Goal: Task Accomplishment & Management: Use online tool/utility

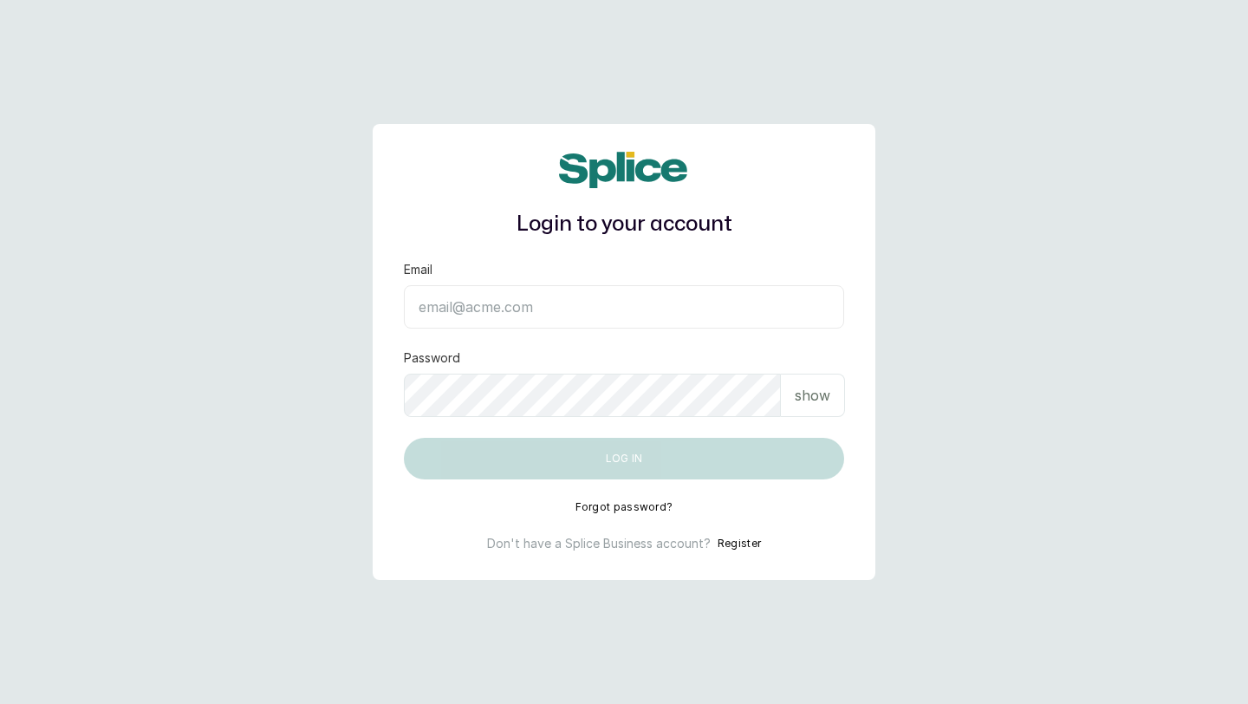
type input "layo@withsplice.com"
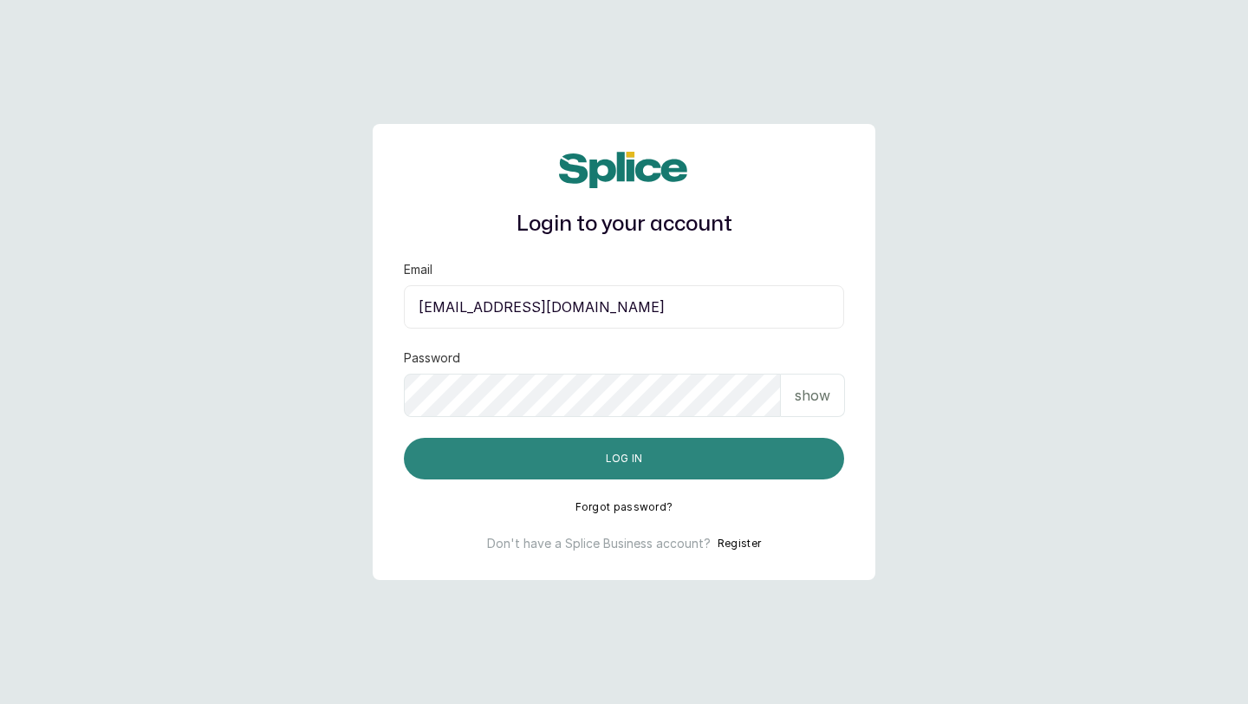
click at [784, 451] on button "Log in" at bounding box center [624, 459] width 440 height 42
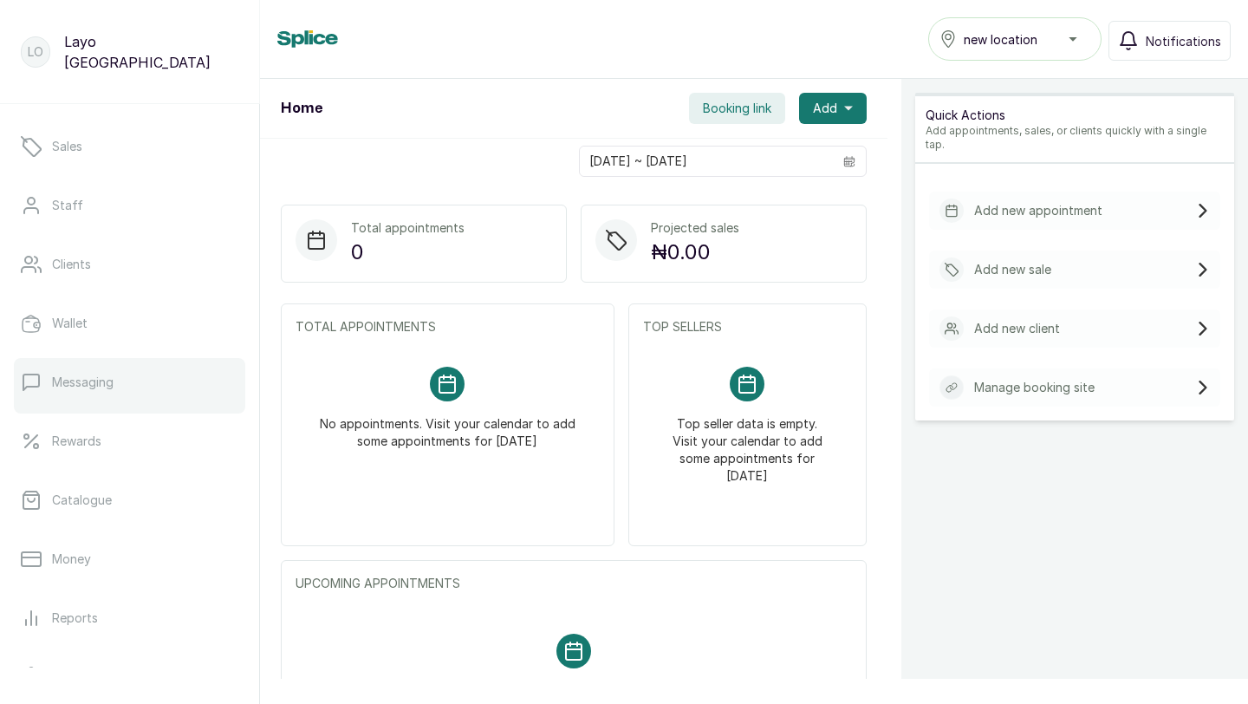
scroll to position [272, 0]
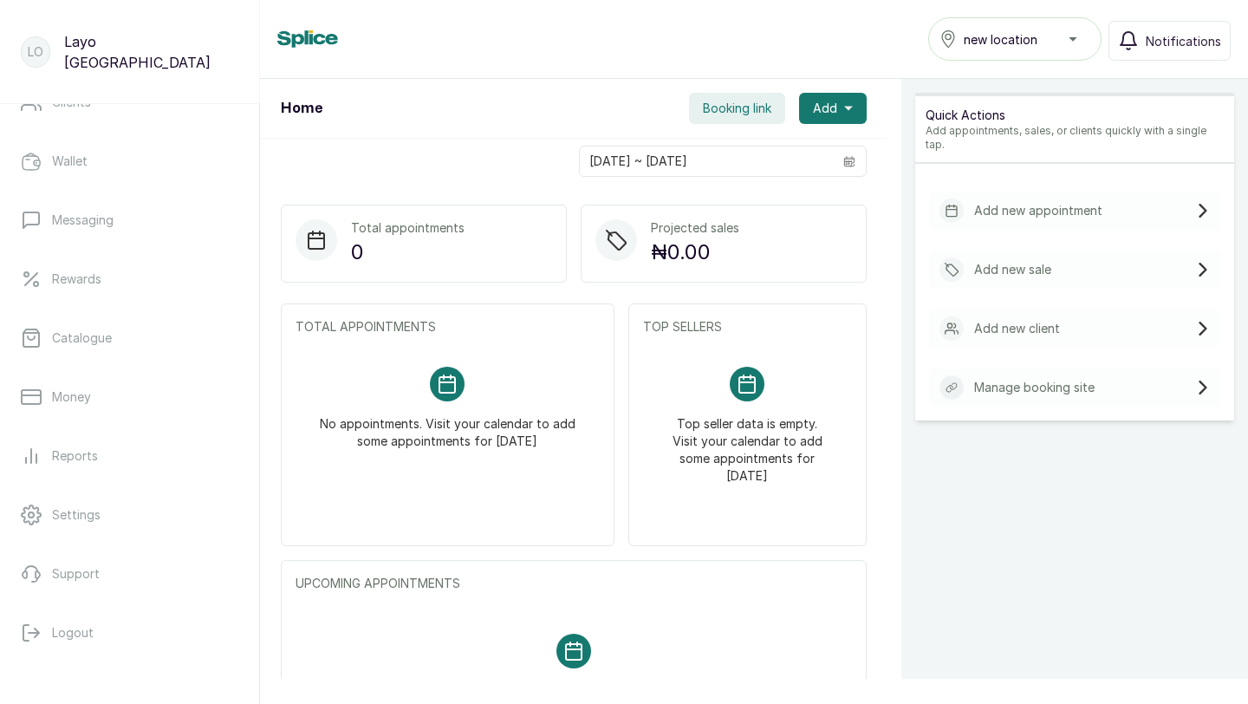
click at [1037, 47] on span "new location" at bounding box center [1001, 39] width 74 height 18
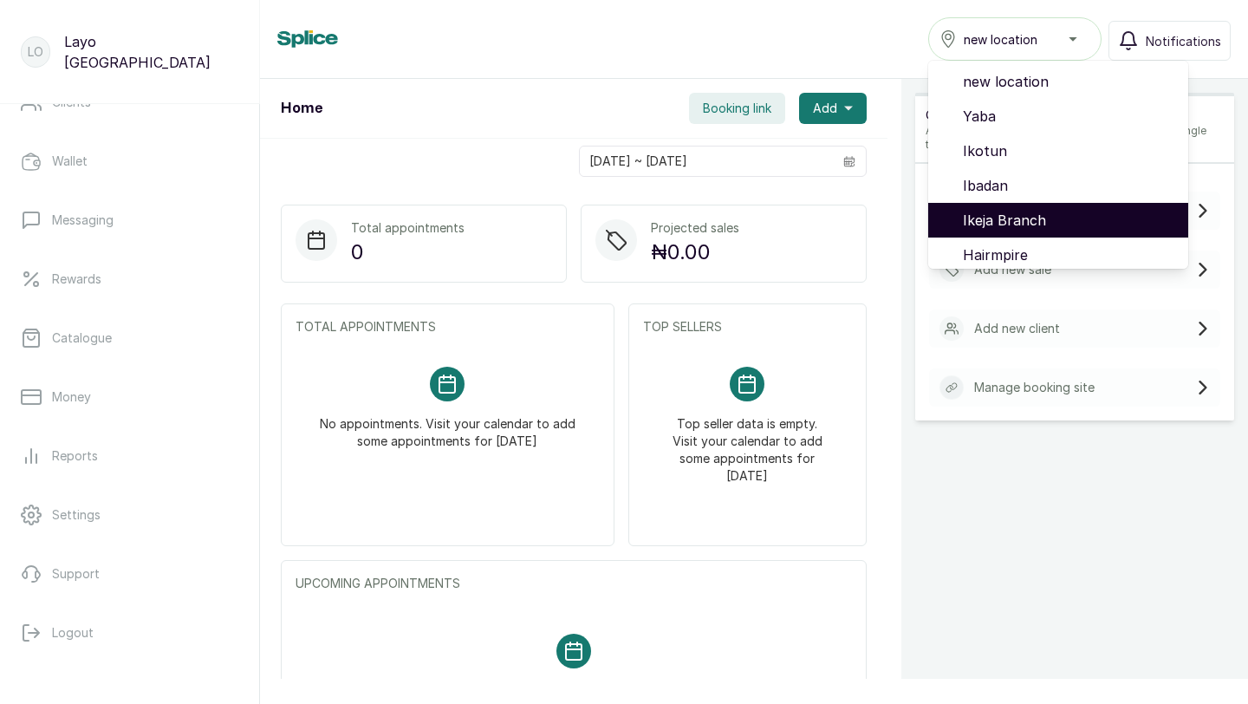
scroll to position [146, 0]
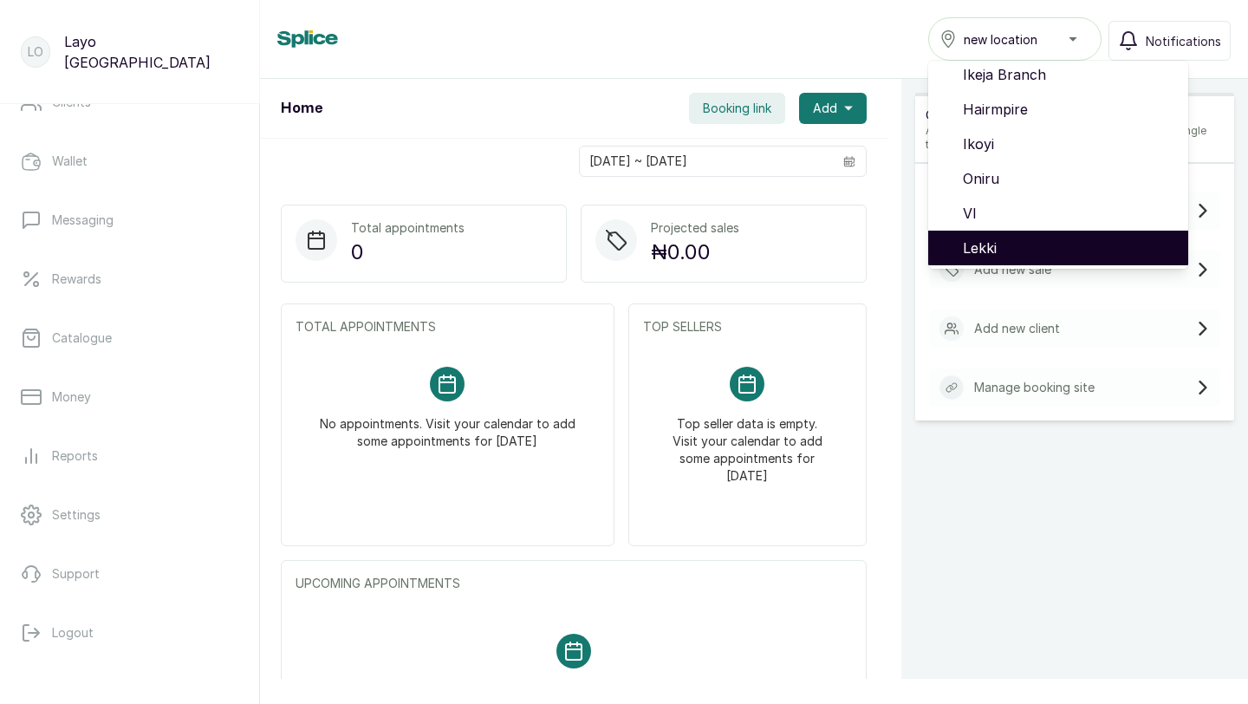
click at [995, 238] on span "Lekki" at bounding box center [1068, 247] width 211 height 21
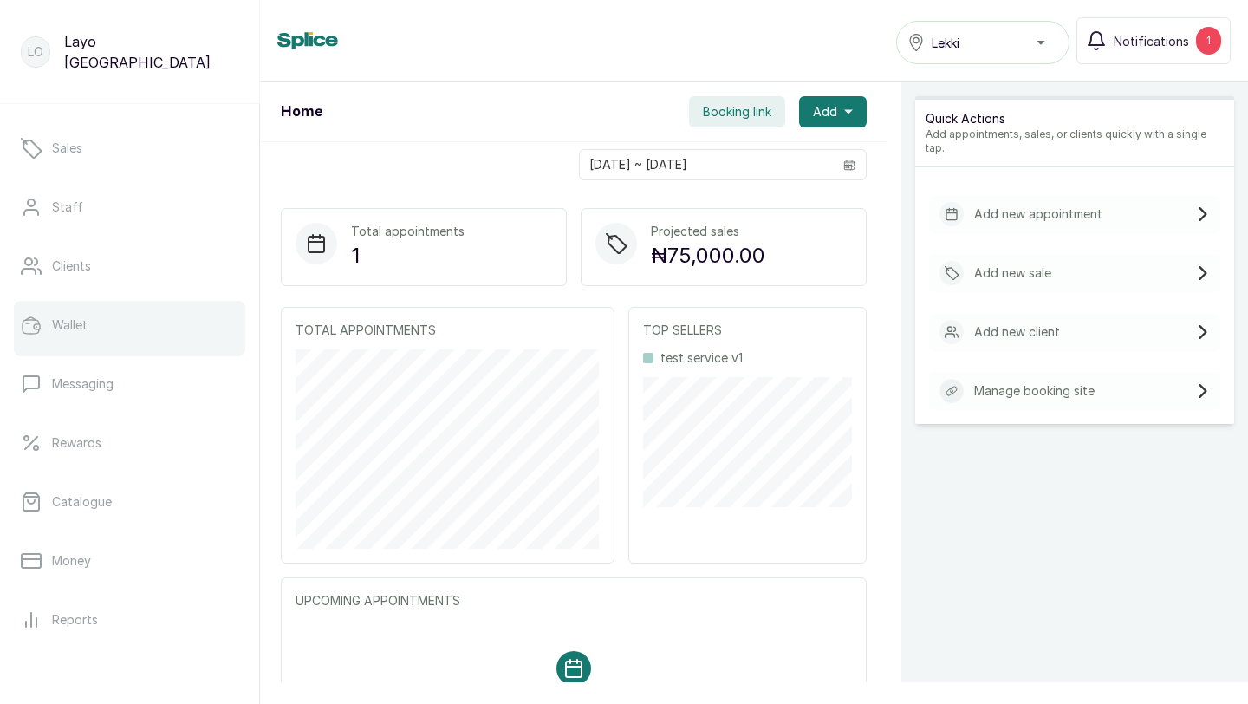
scroll to position [272, 0]
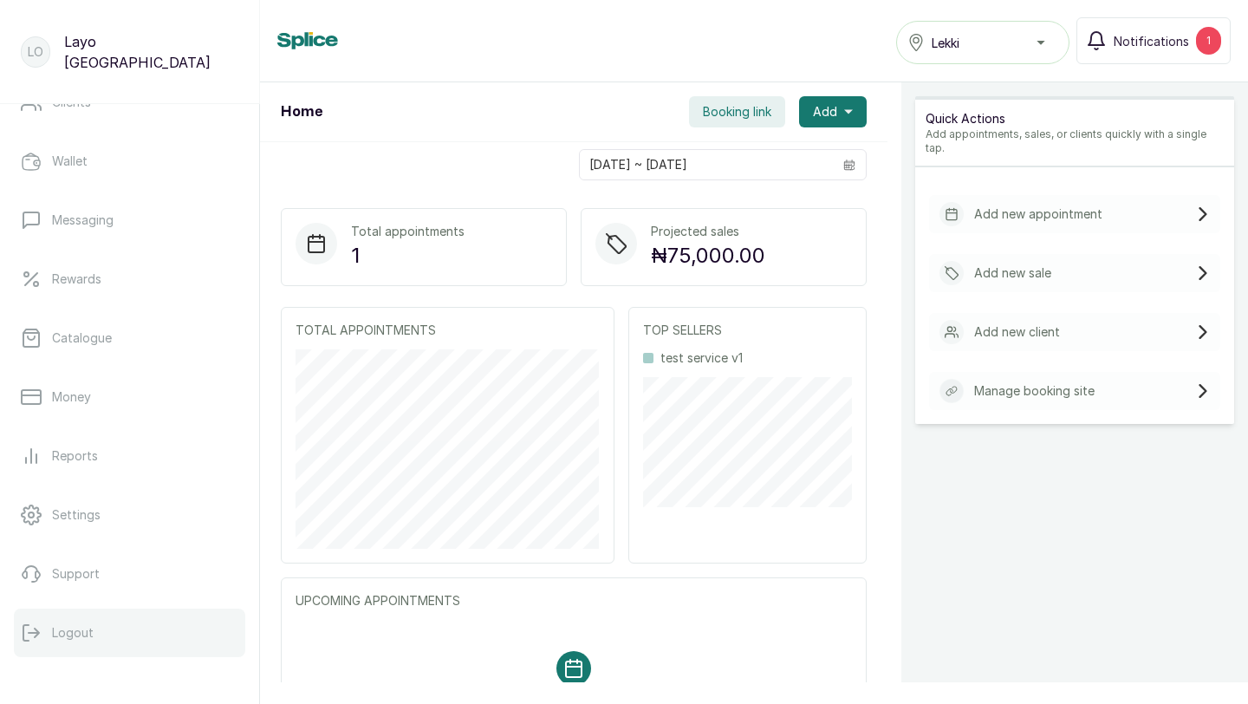
click at [90, 626] on p "Logout" at bounding box center [73, 632] width 42 height 17
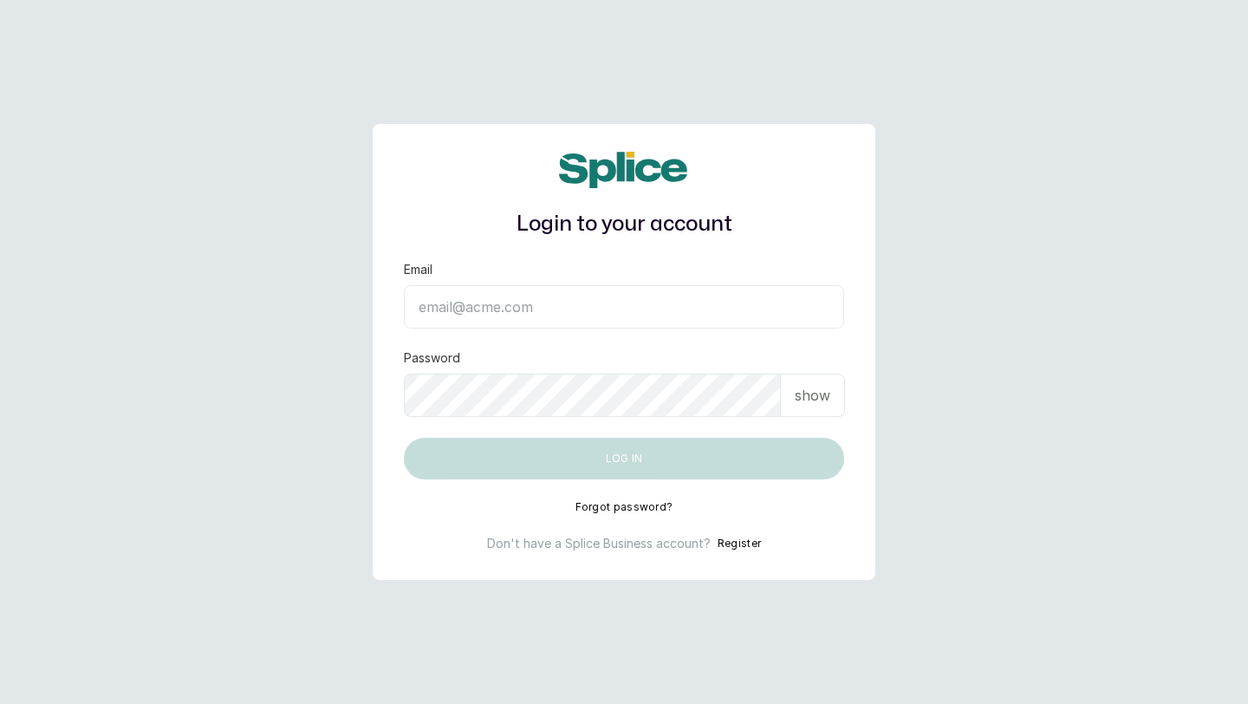
type input "layo@withsplice.com"
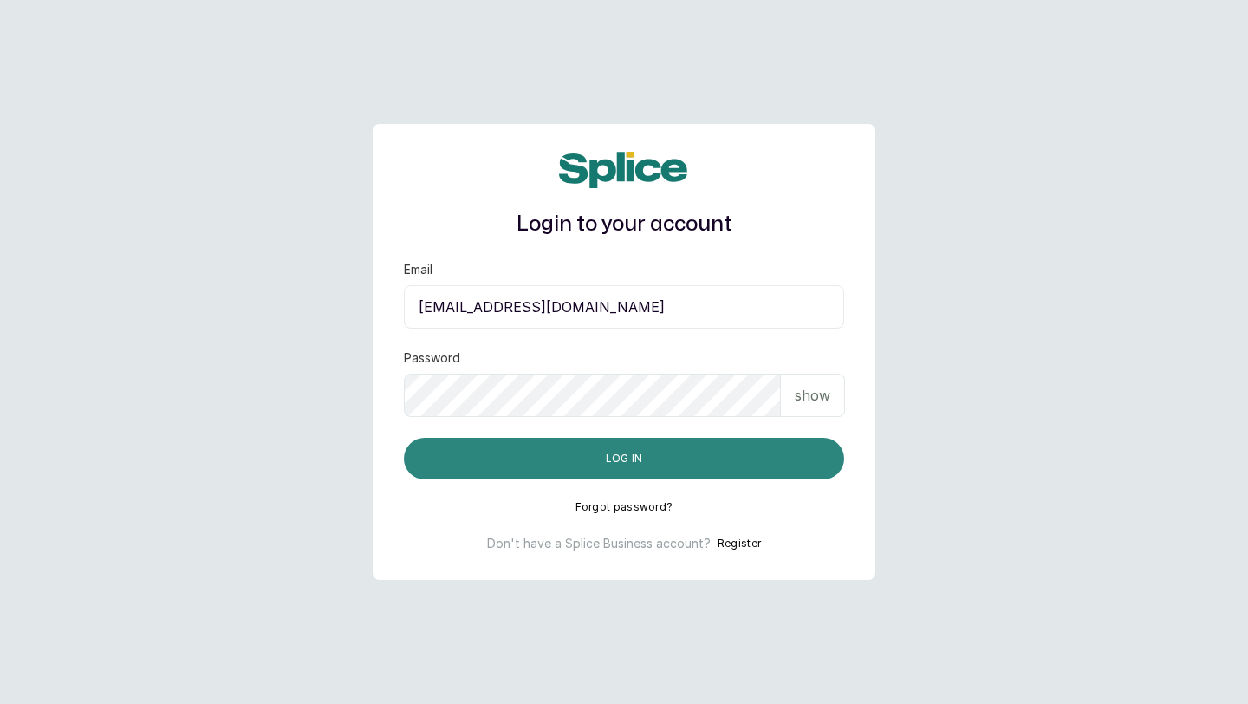
click at [464, 460] on button "Log in" at bounding box center [624, 459] width 440 height 42
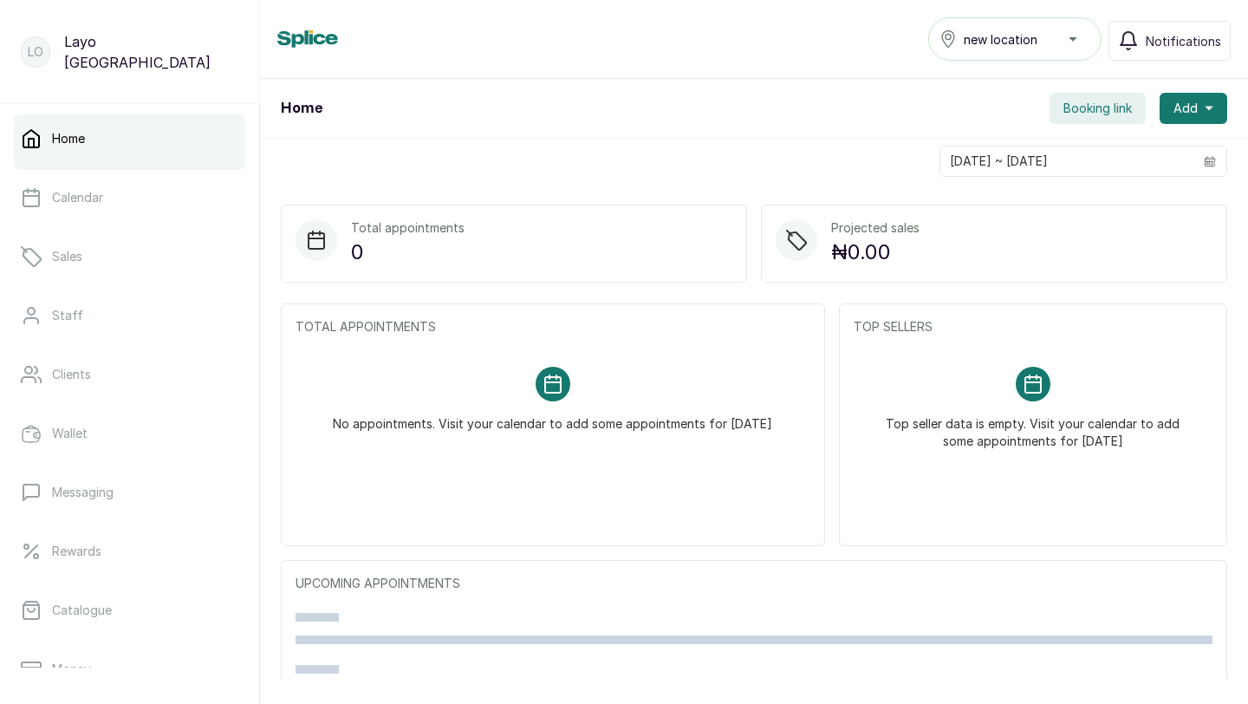
click at [1066, 42] on div "new location" at bounding box center [1014, 39] width 151 height 21
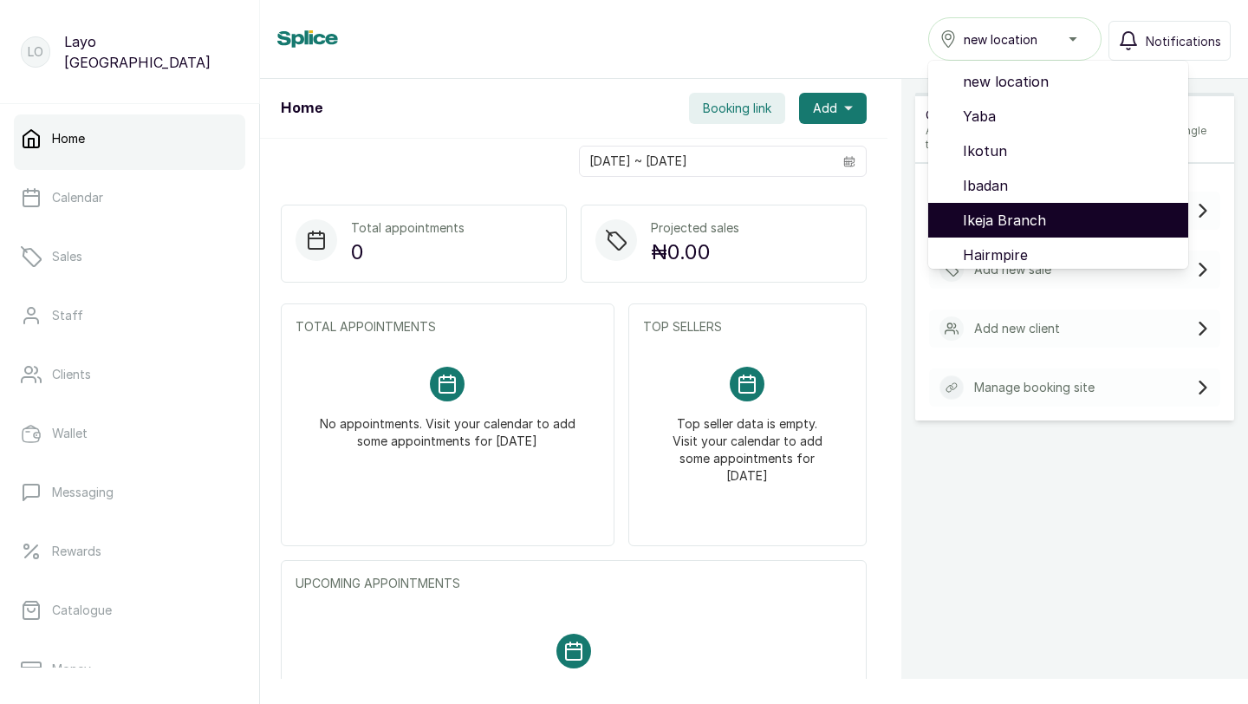
scroll to position [146, 0]
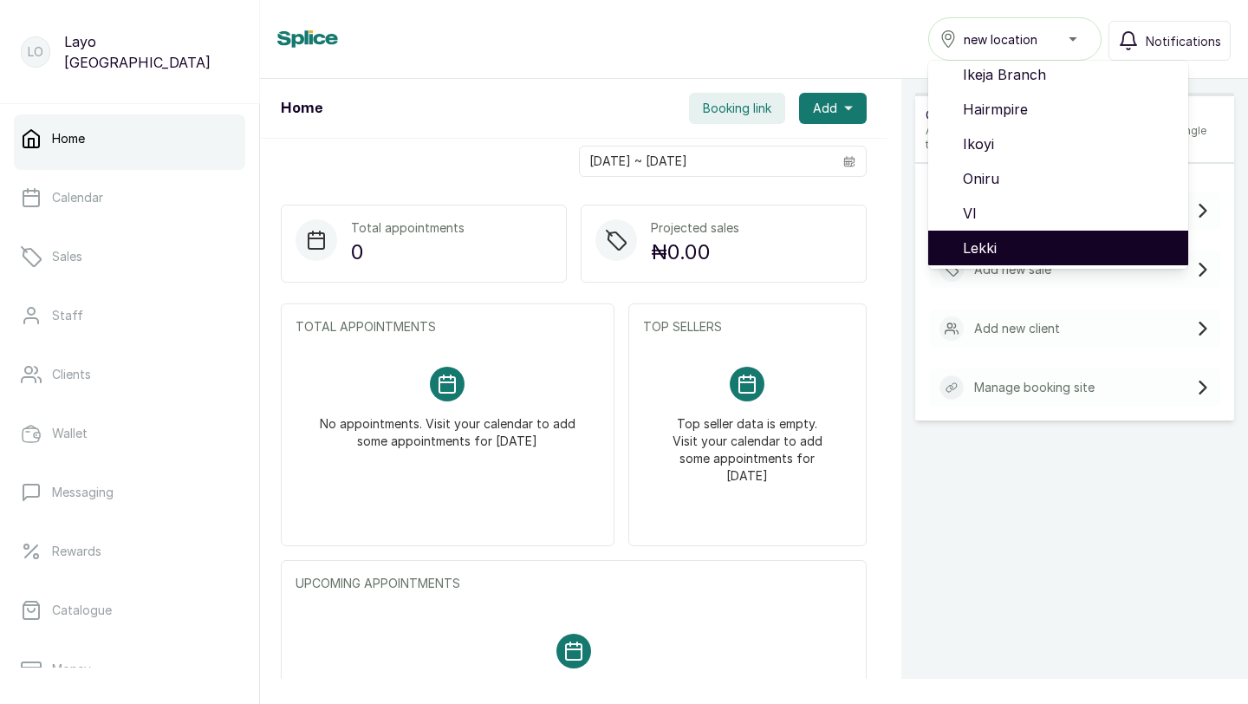
click at [1002, 240] on span "Lekki" at bounding box center [1068, 247] width 211 height 21
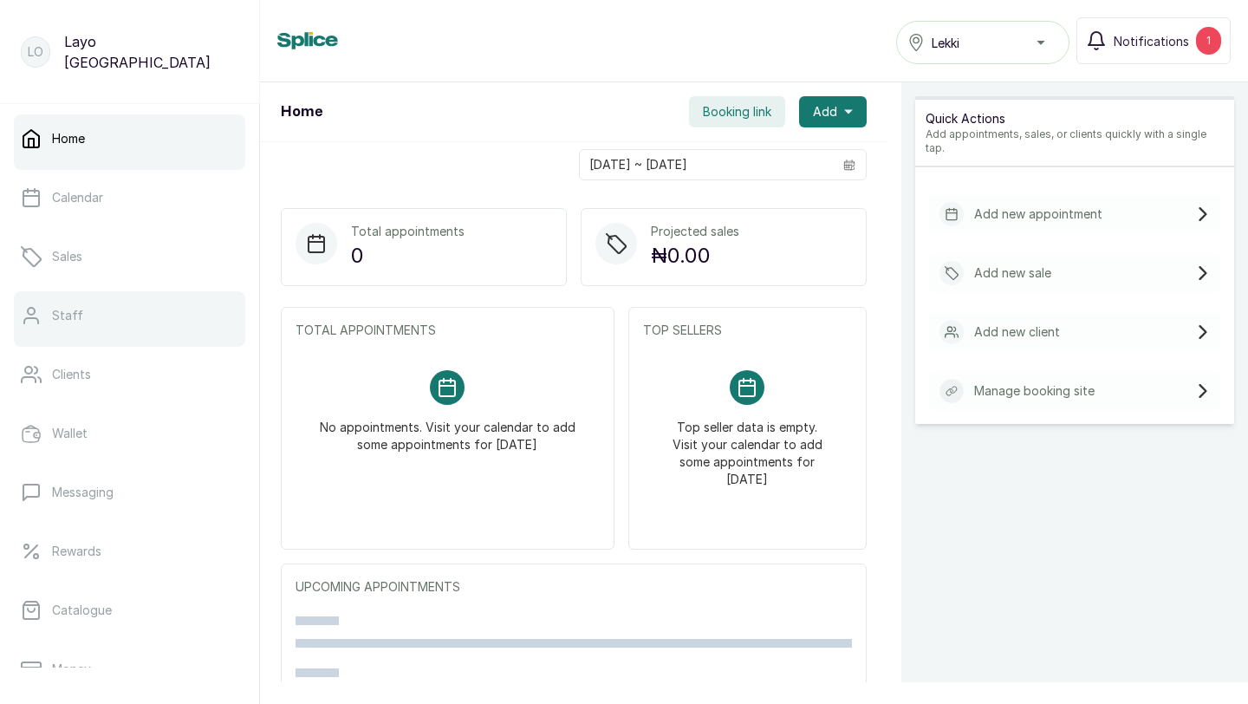
click at [112, 313] on link "Staff" at bounding box center [129, 315] width 231 height 49
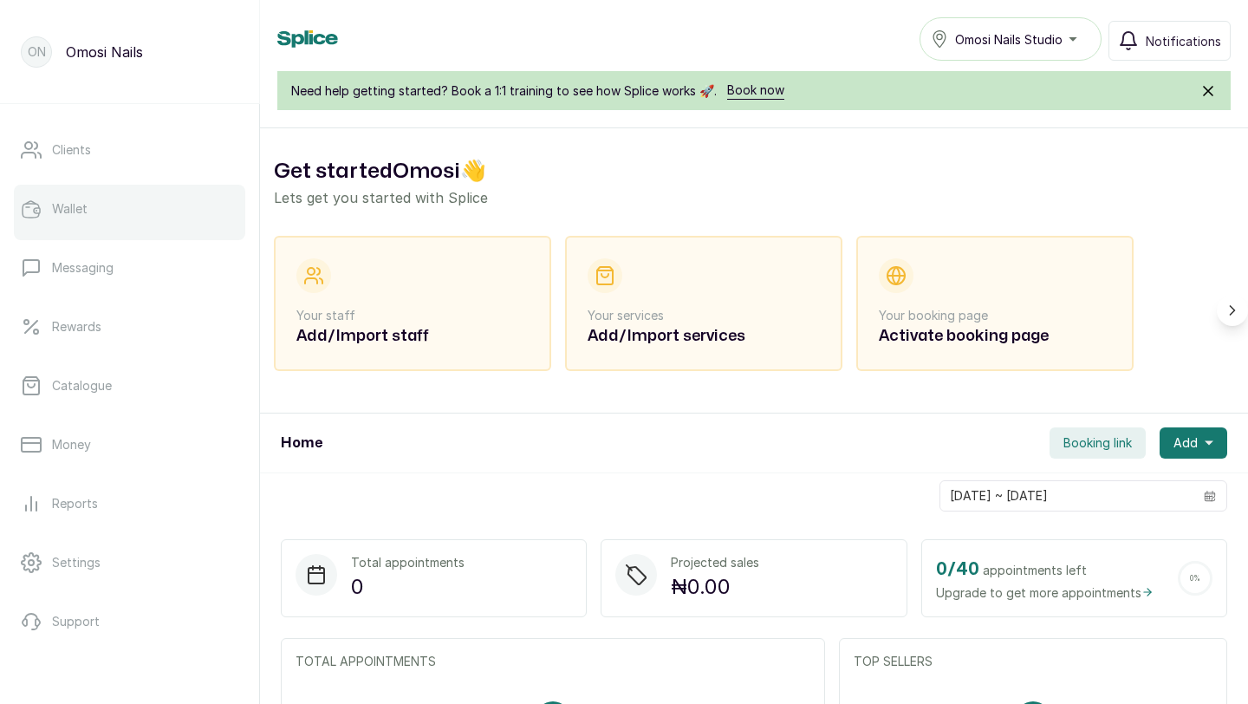
scroll to position [272, 0]
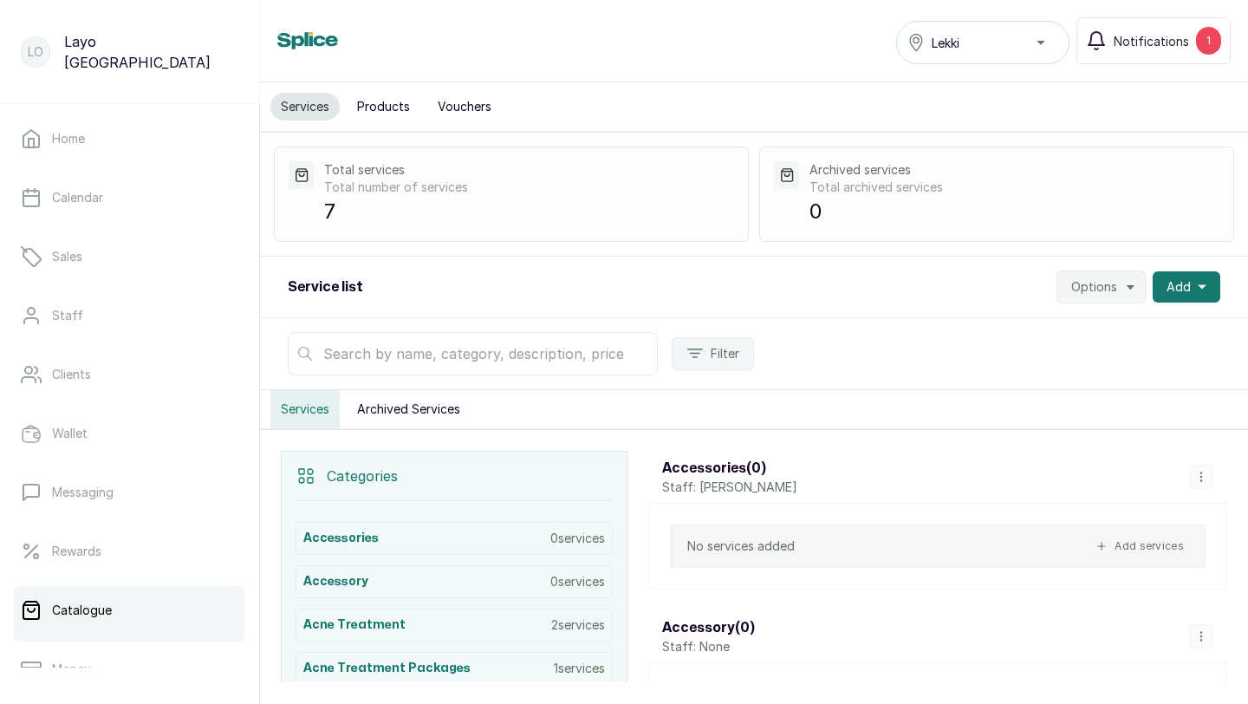
click at [1109, 285] on span "Options" at bounding box center [1094, 286] width 46 height 17
click at [1018, 376] on span "Import Services" at bounding box center [1048, 369] width 166 height 21
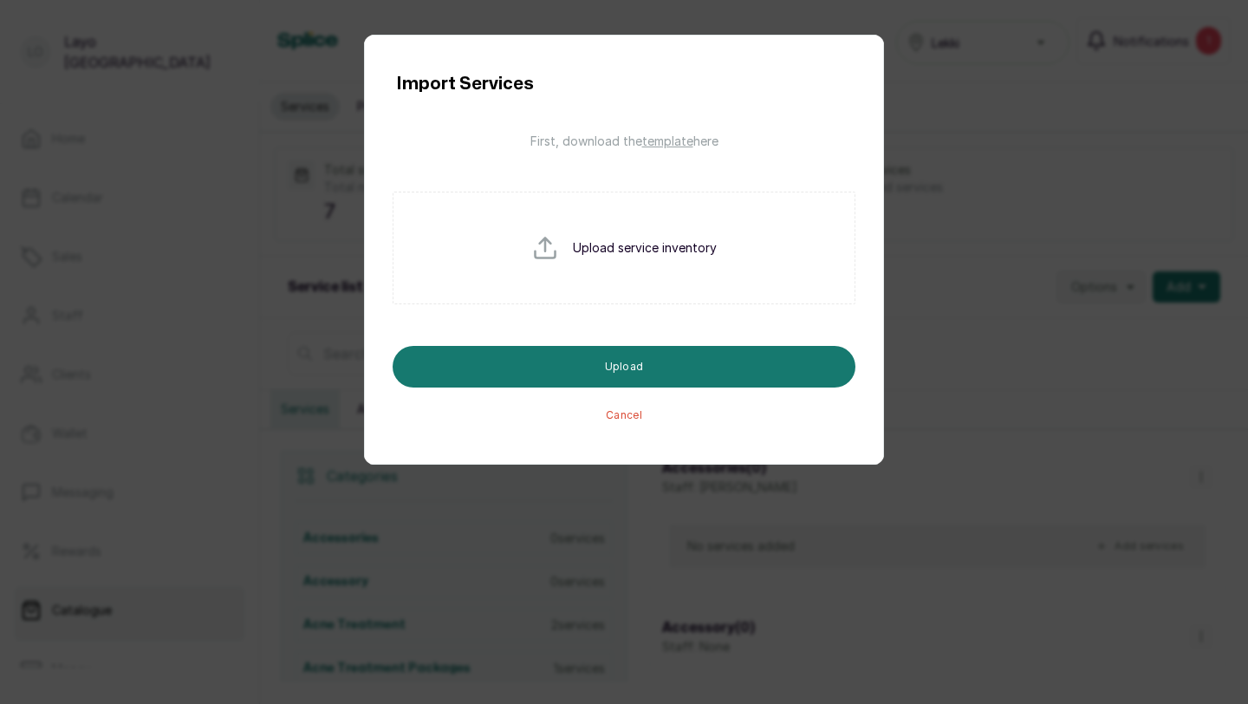
click at [650, 138] on span "template" at bounding box center [667, 140] width 51 height 15
